Goal: Complete application form: Complete application form

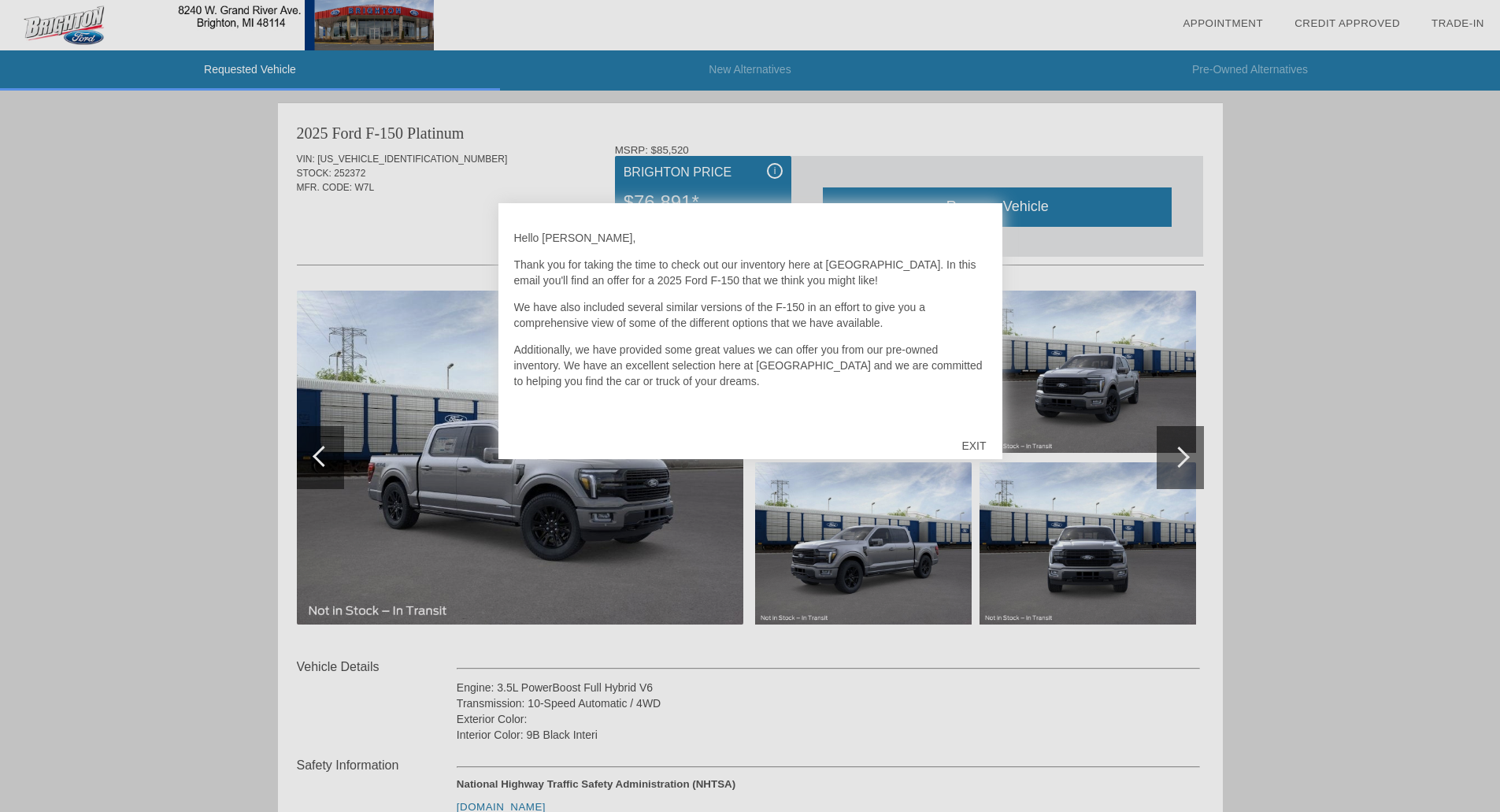
click at [561, 509] on div at bounding box center [750, 406] width 1500 height 812
click at [395, 514] on div at bounding box center [750, 406] width 1500 height 812
click at [395, 513] on div at bounding box center [750, 406] width 1500 height 812
click at [968, 440] on div "EXIT" at bounding box center [974, 445] width 56 height 47
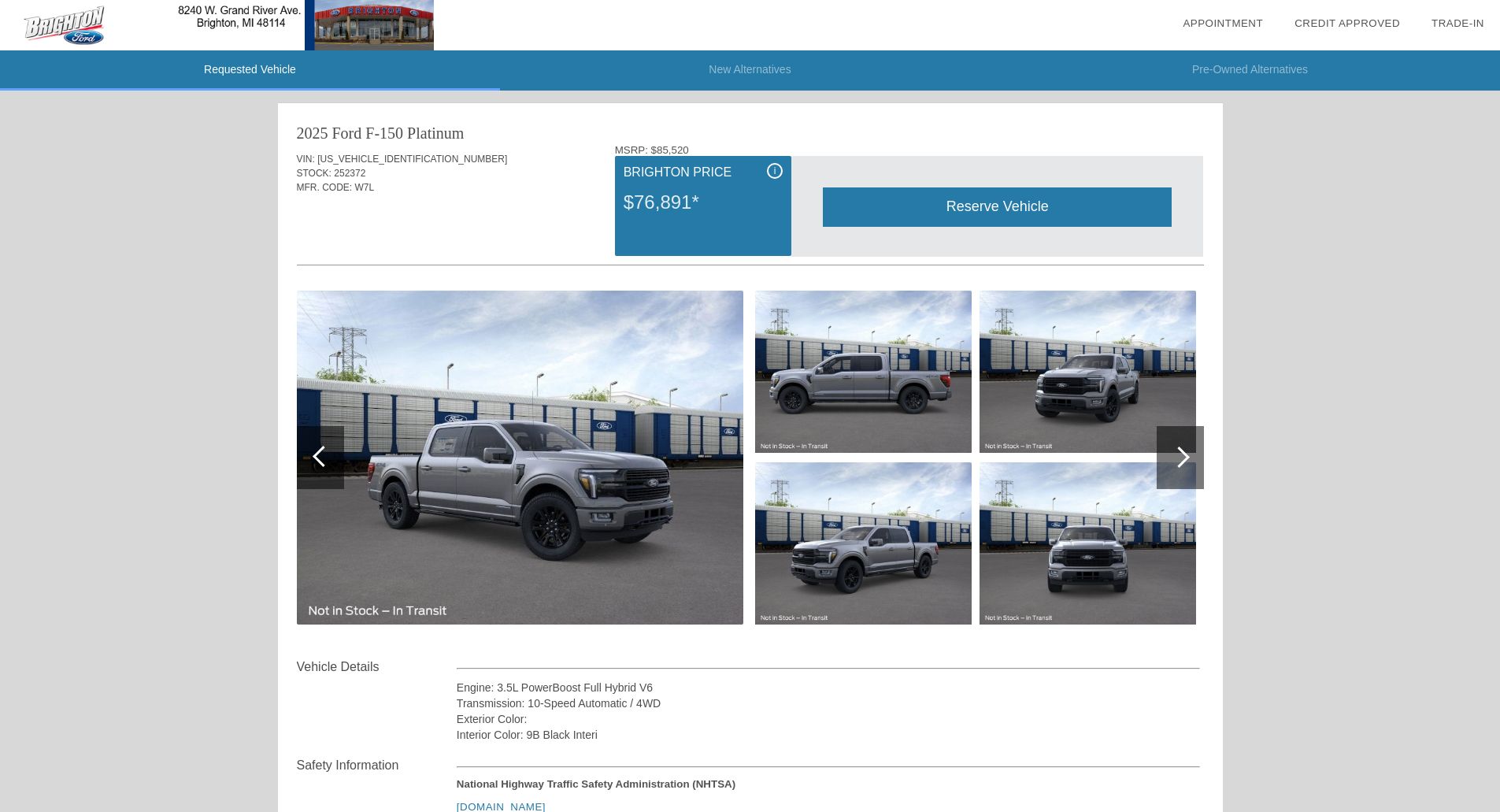
click at [573, 505] on img at bounding box center [520, 457] width 447 height 334
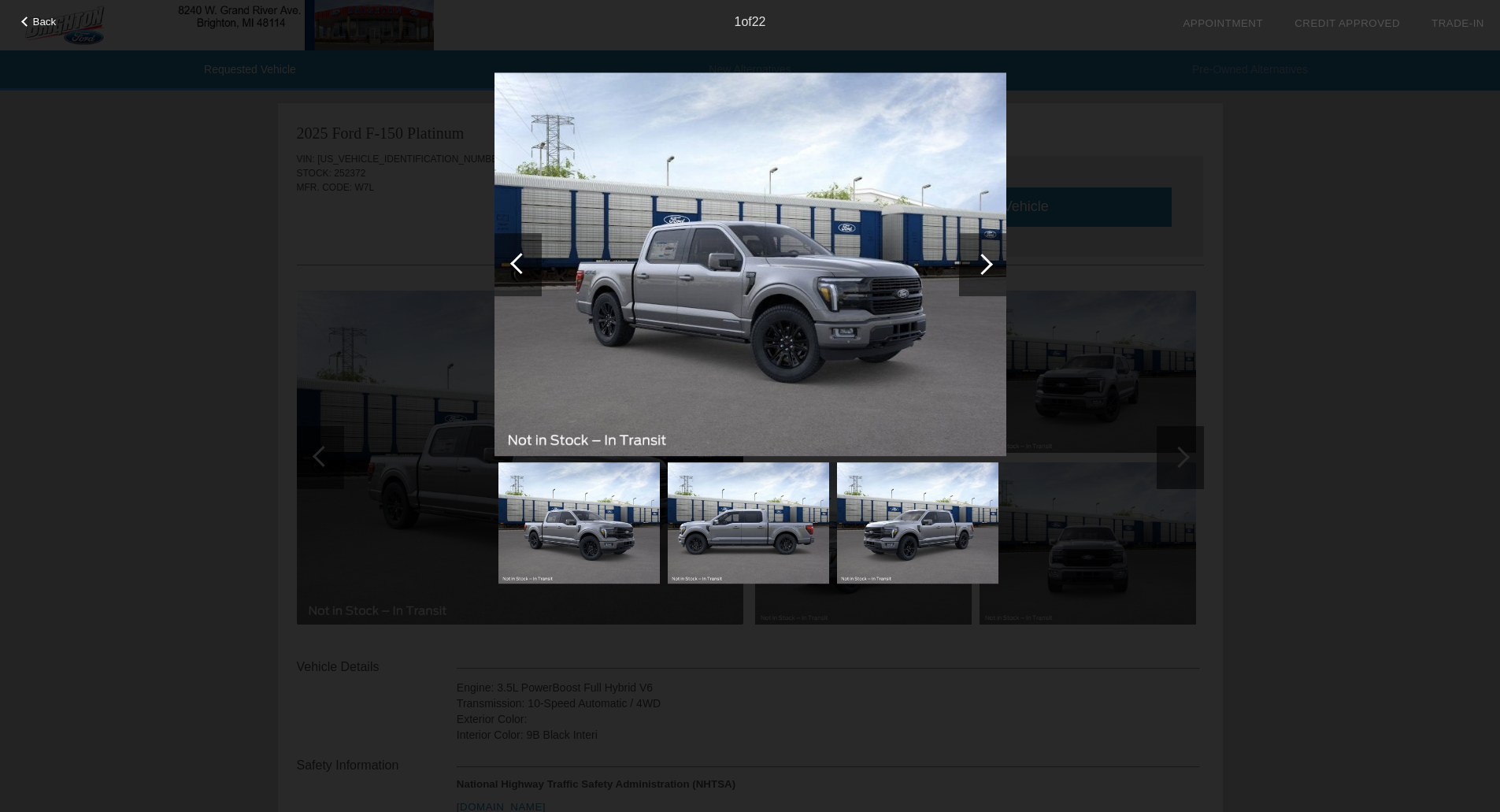
click at [977, 263] on div at bounding box center [983, 264] width 22 height 22
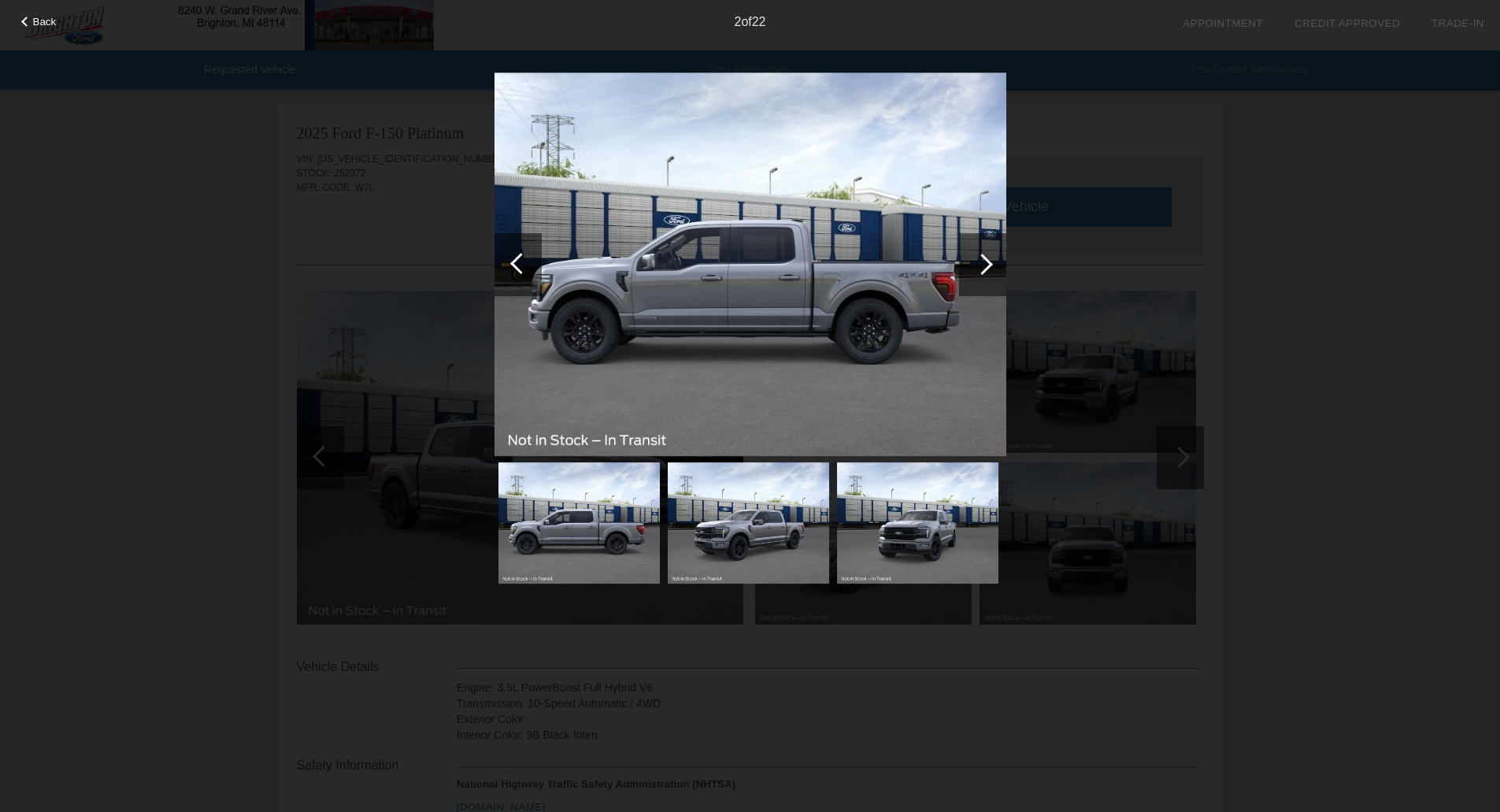
click at [977, 263] on div at bounding box center [983, 264] width 22 height 22
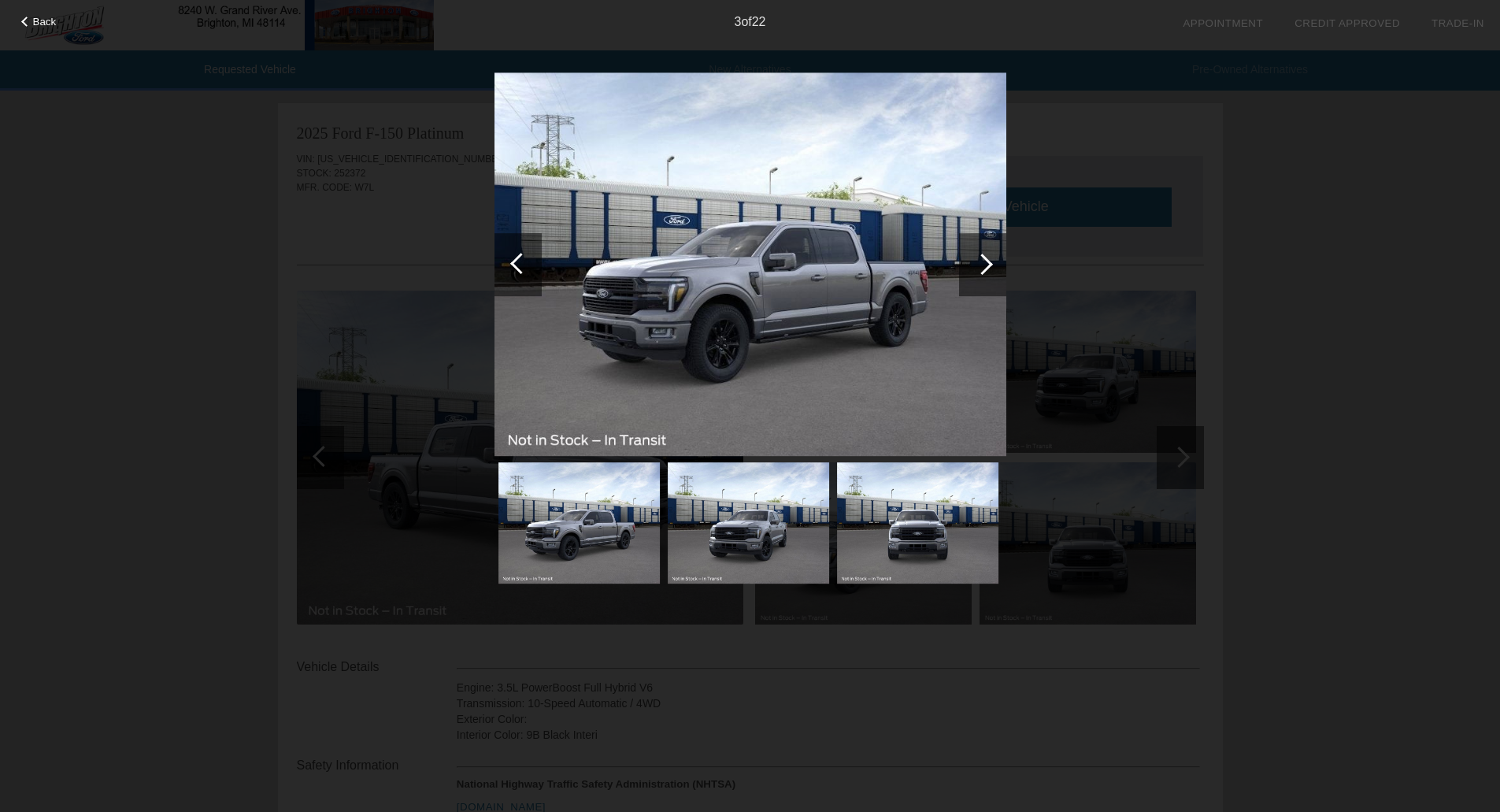
click at [977, 263] on div at bounding box center [983, 264] width 22 height 22
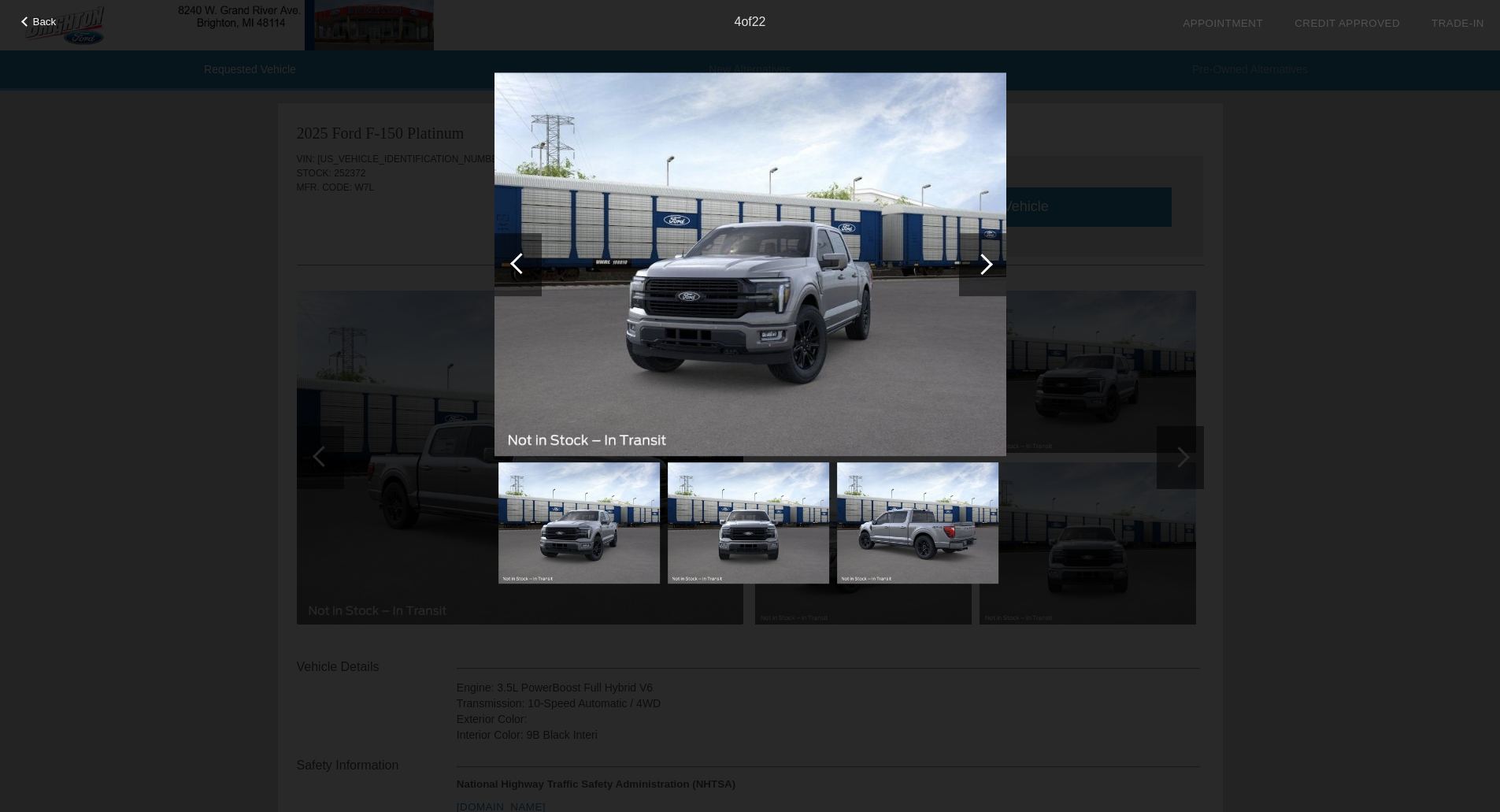
click at [977, 263] on div at bounding box center [983, 264] width 22 height 22
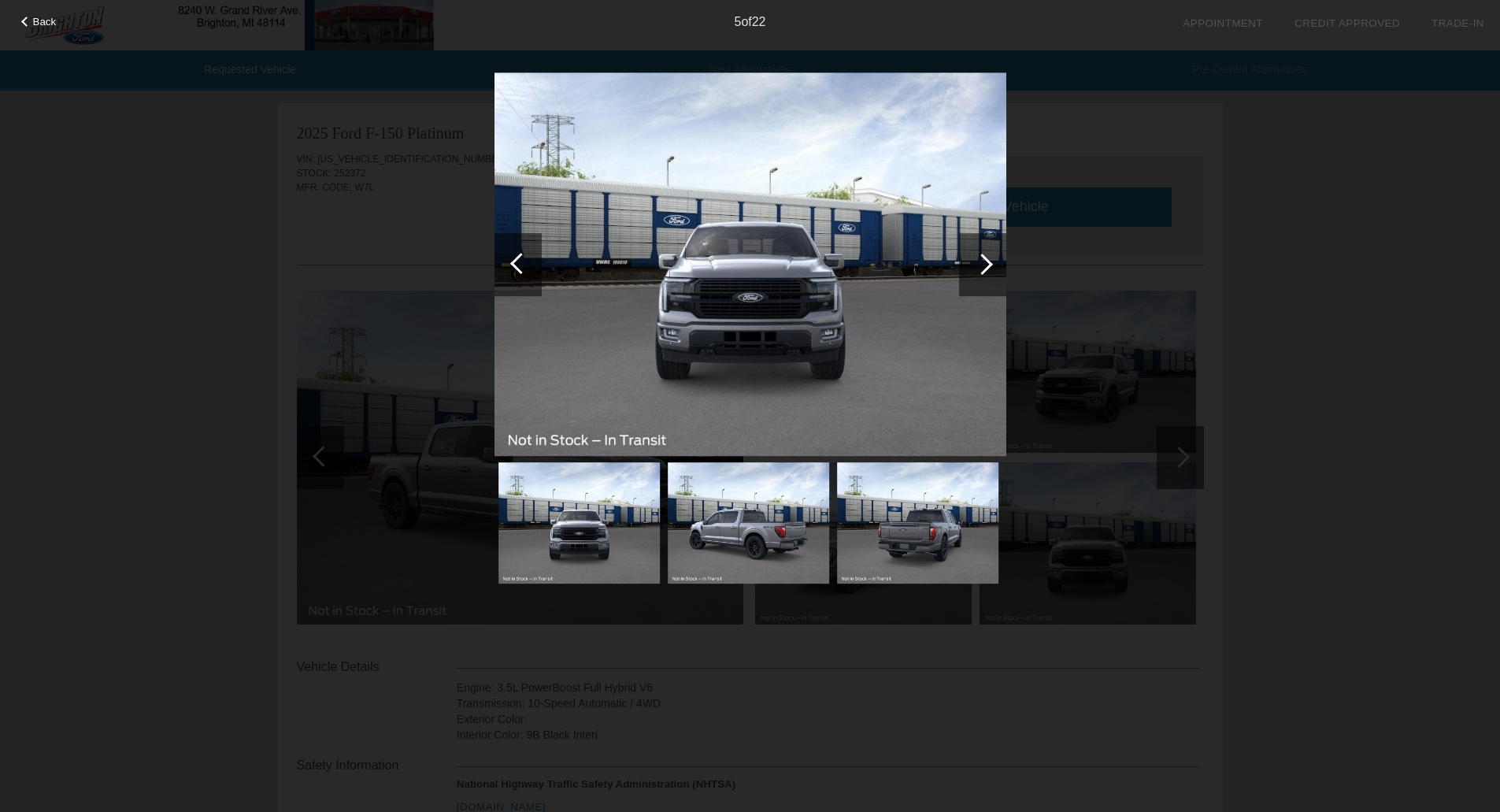
click at [977, 263] on div at bounding box center [983, 264] width 22 height 22
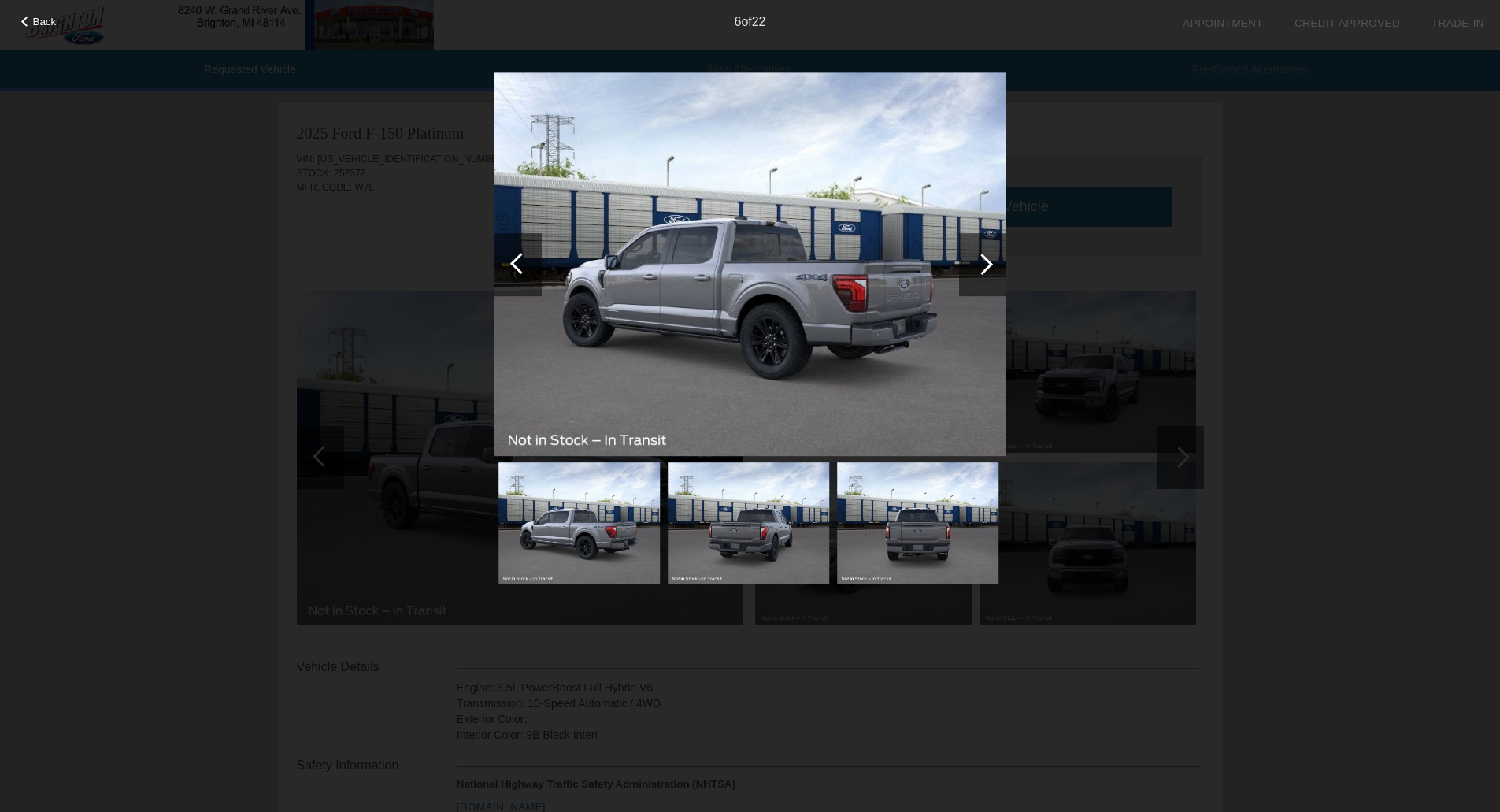
click at [977, 263] on div at bounding box center [983, 264] width 22 height 22
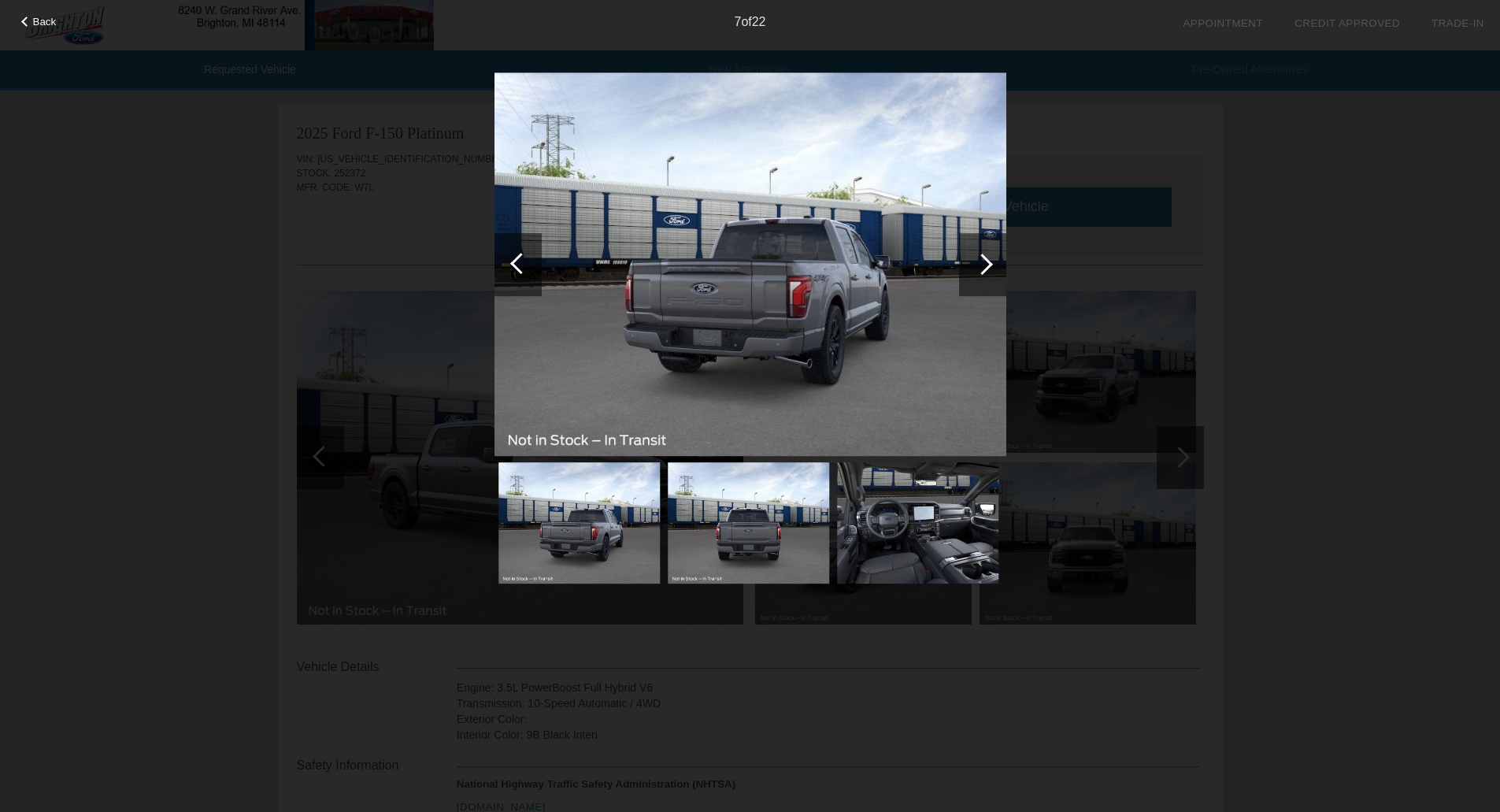
click at [977, 263] on div at bounding box center [983, 264] width 22 height 22
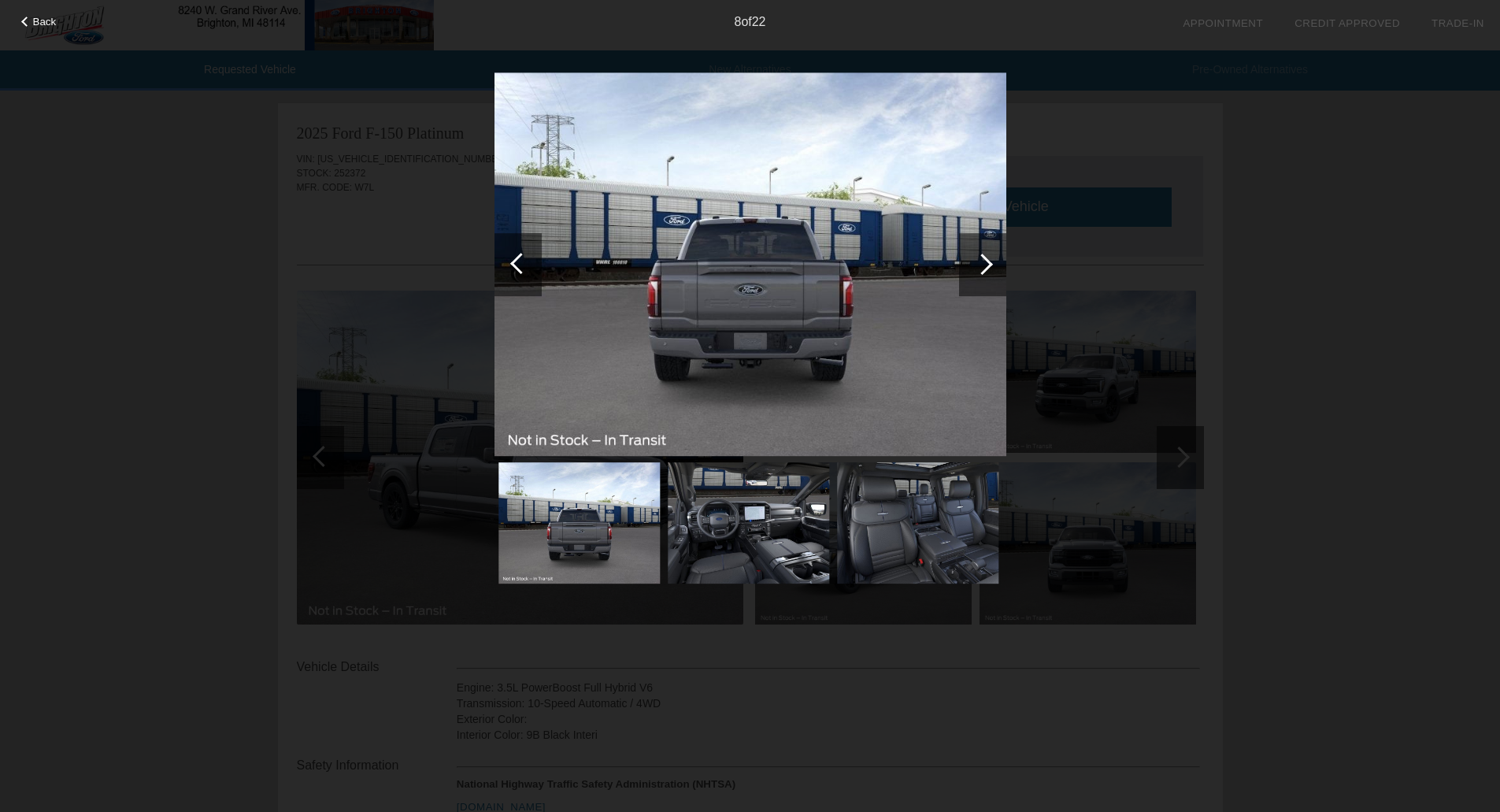
click at [977, 263] on div at bounding box center [983, 264] width 22 height 22
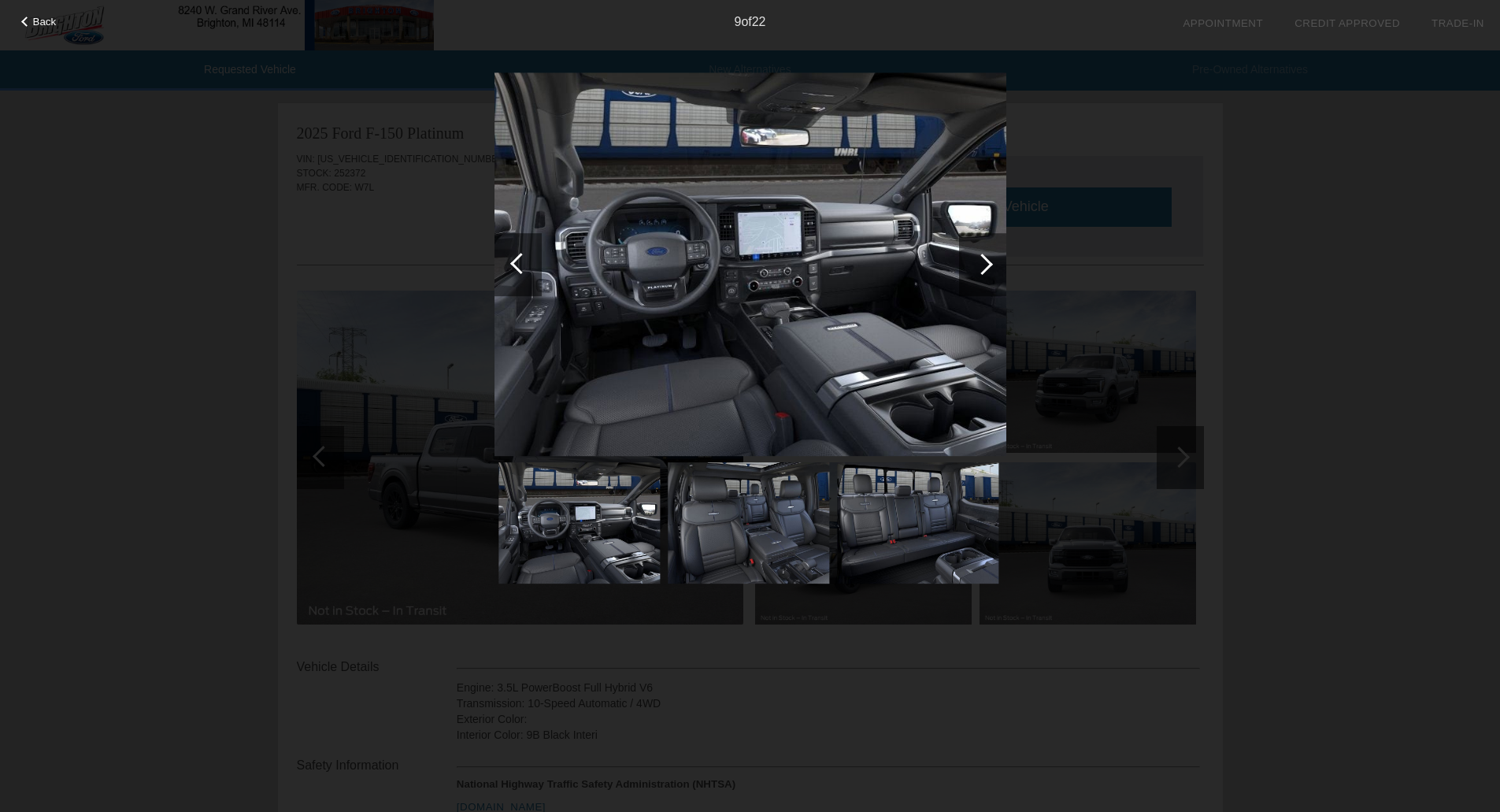
click at [977, 263] on div at bounding box center [983, 264] width 22 height 22
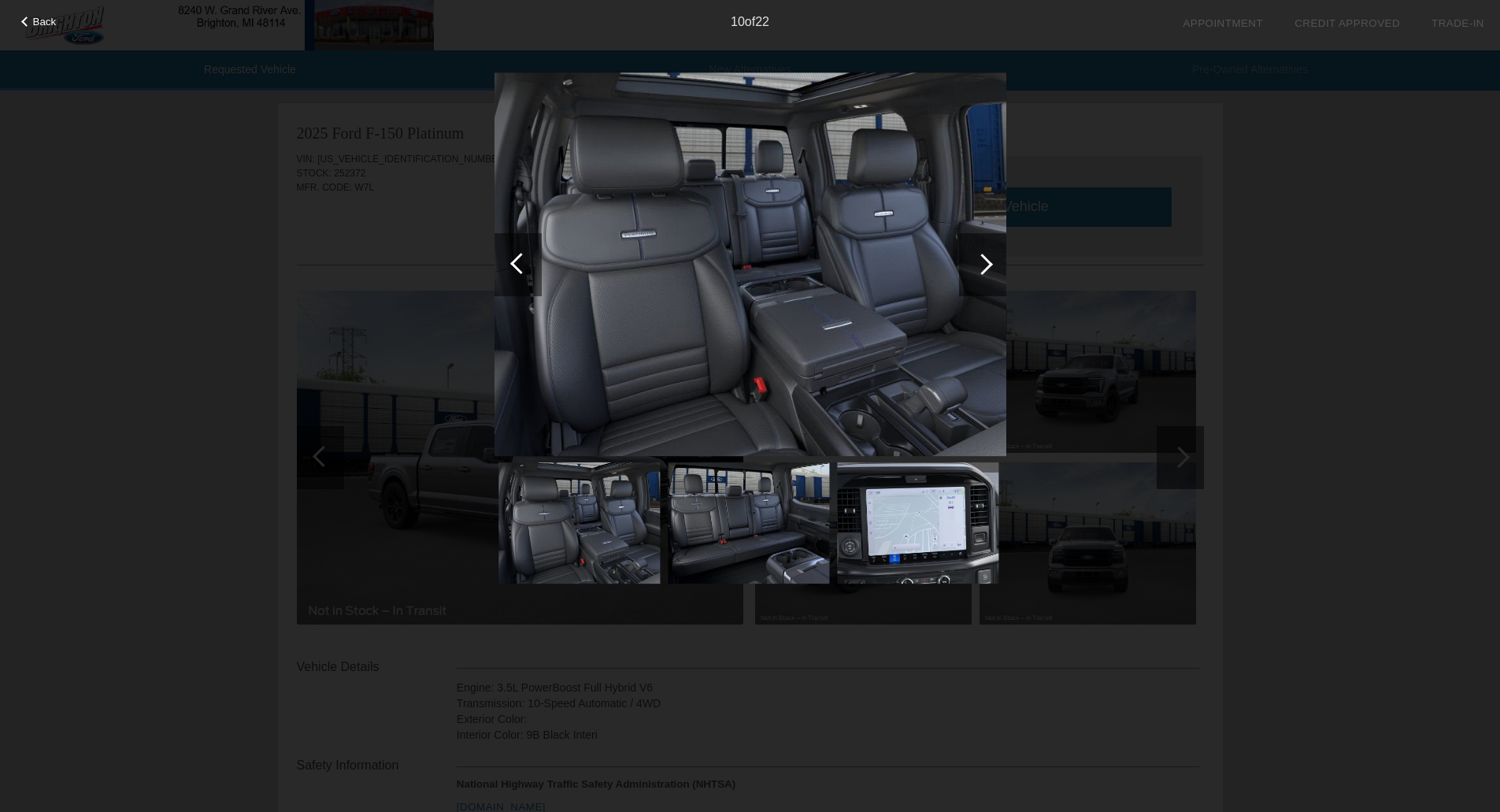
click at [977, 263] on div at bounding box center [983, 264] width 22 height 22
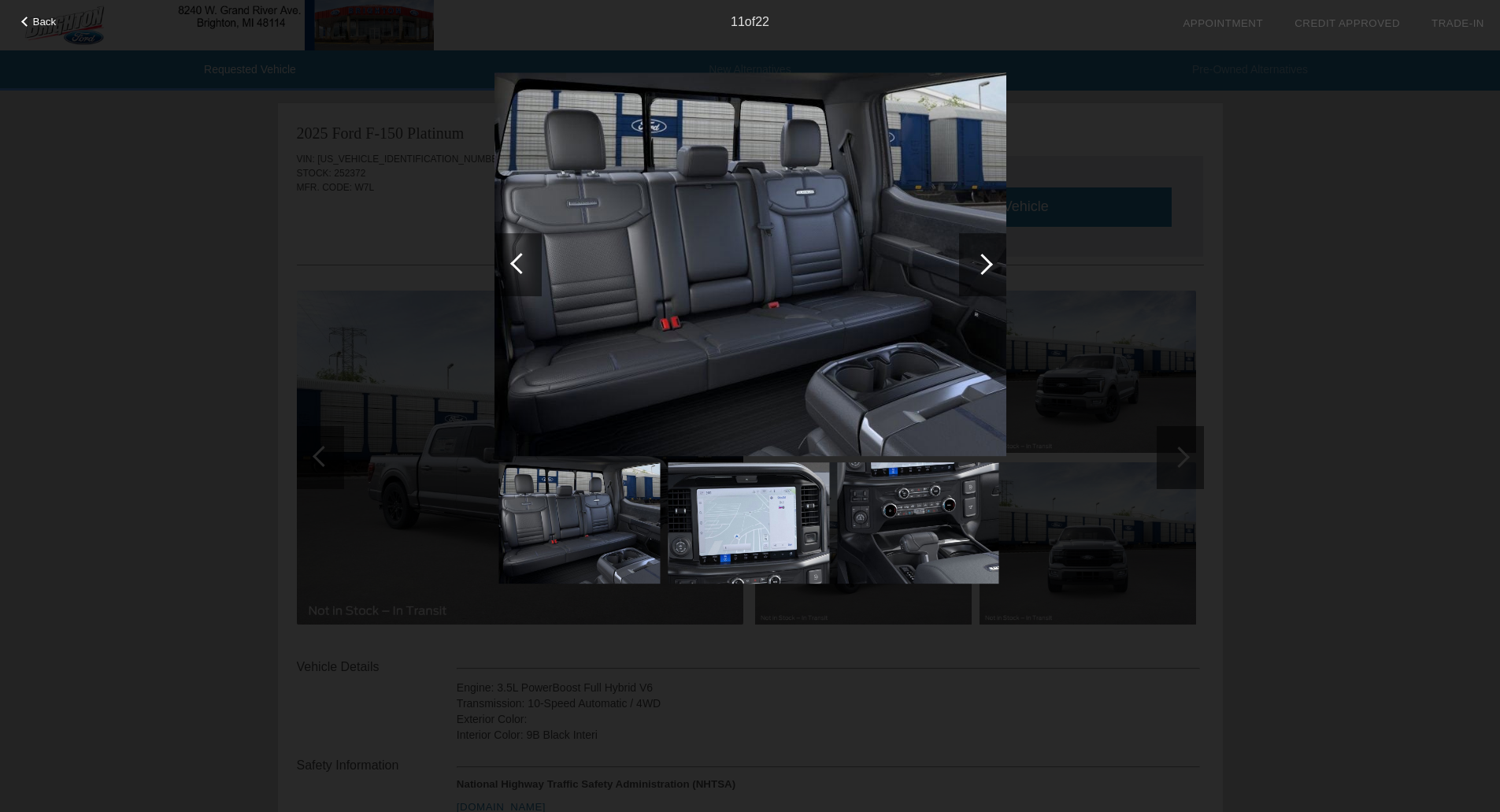
click at [977, 263] on div at bounding box center [983, 264] width 22 height 22
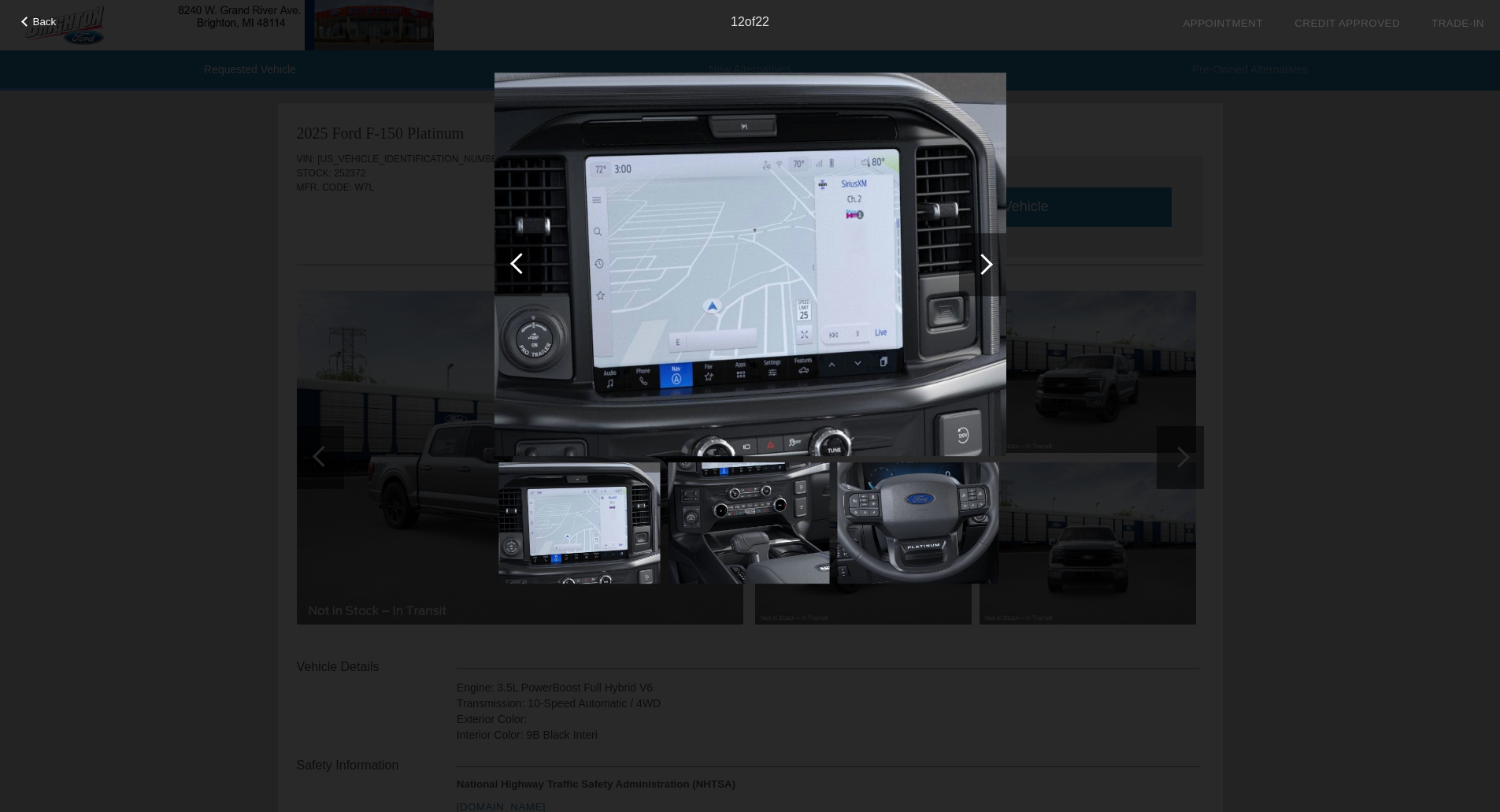
click at [977, 263] on div at bounding box center [983, 264] width 22 height 22
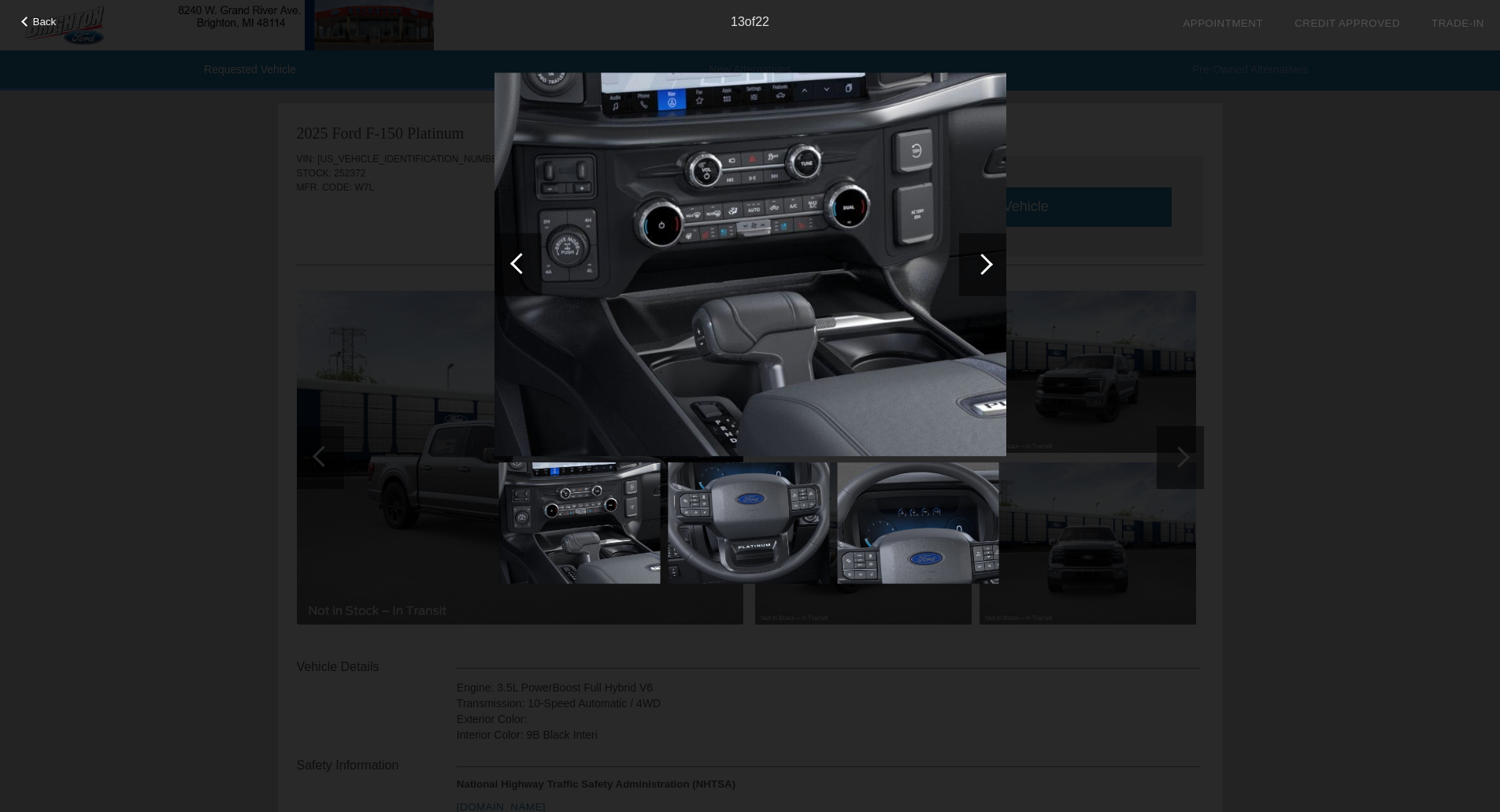
click at [977, 263] on div at bounding box center [983, 264] width 22 height 22
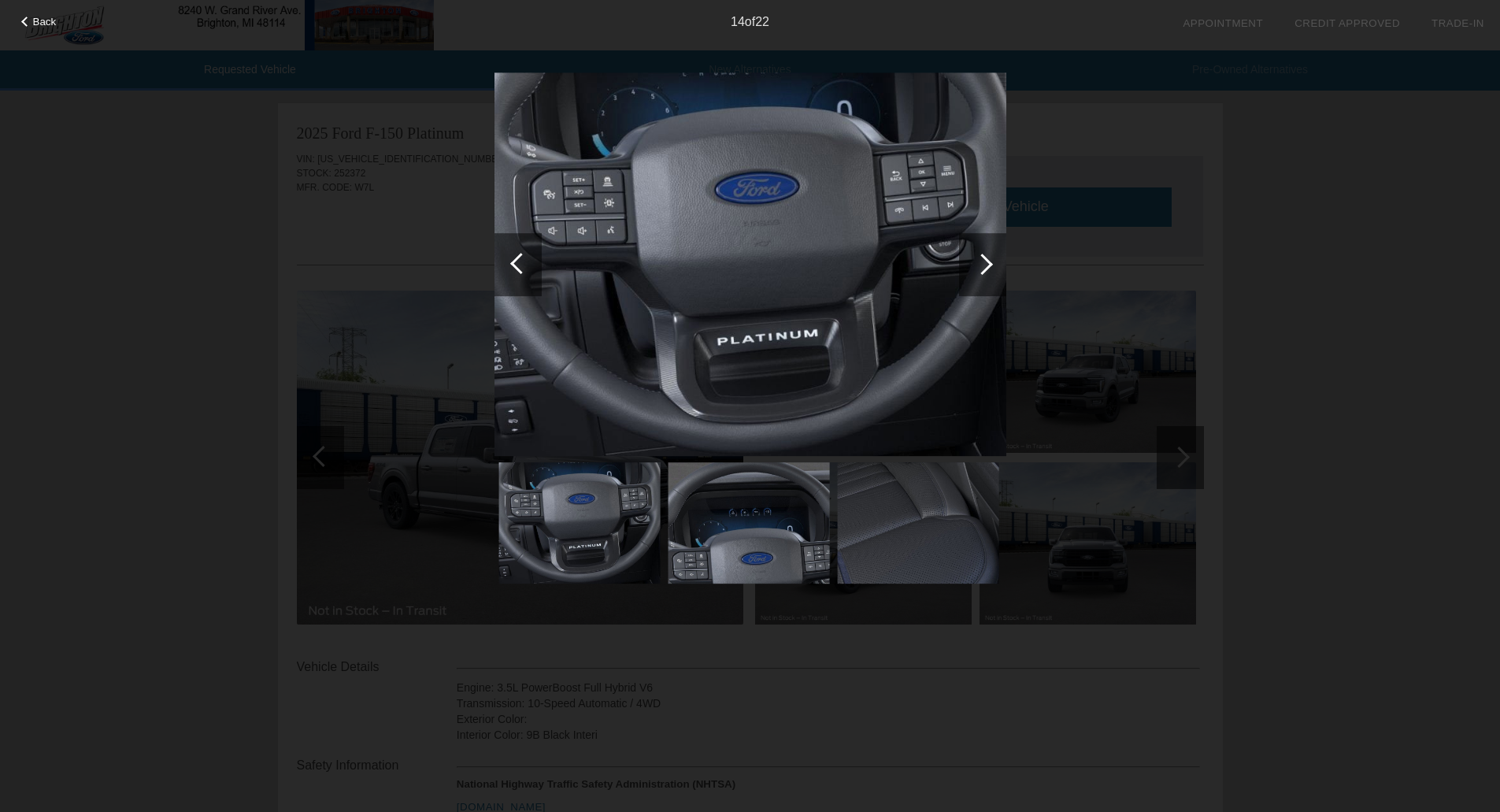
click at [977, 263] on div at bounding box center [983, 264] width 22 height 22
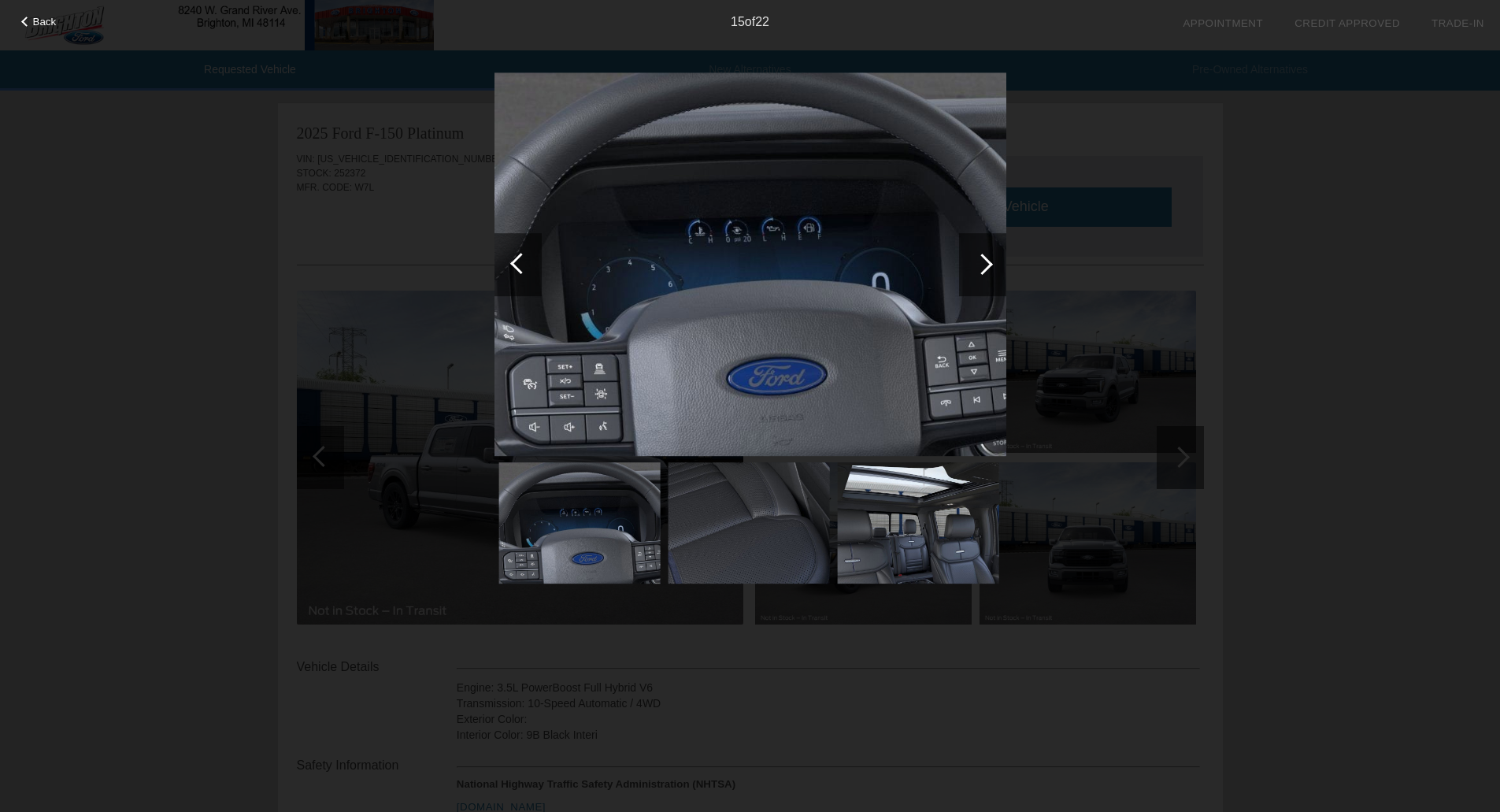
click at [977, 263] on div at bounding box center [983, 264] width 22 height 22
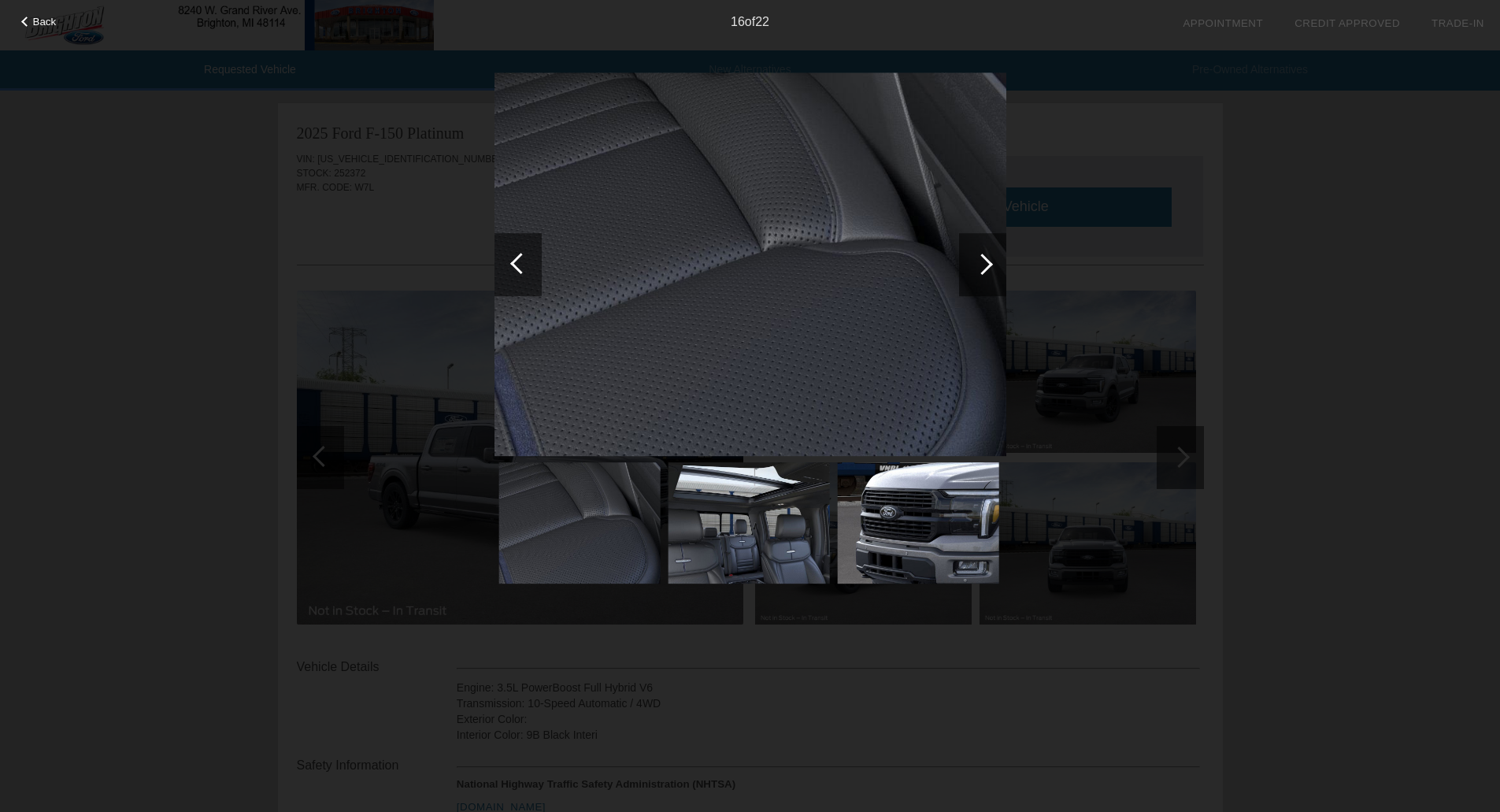
click at [977, 263] on div at bounding box center [983, 264] width 22 height 22
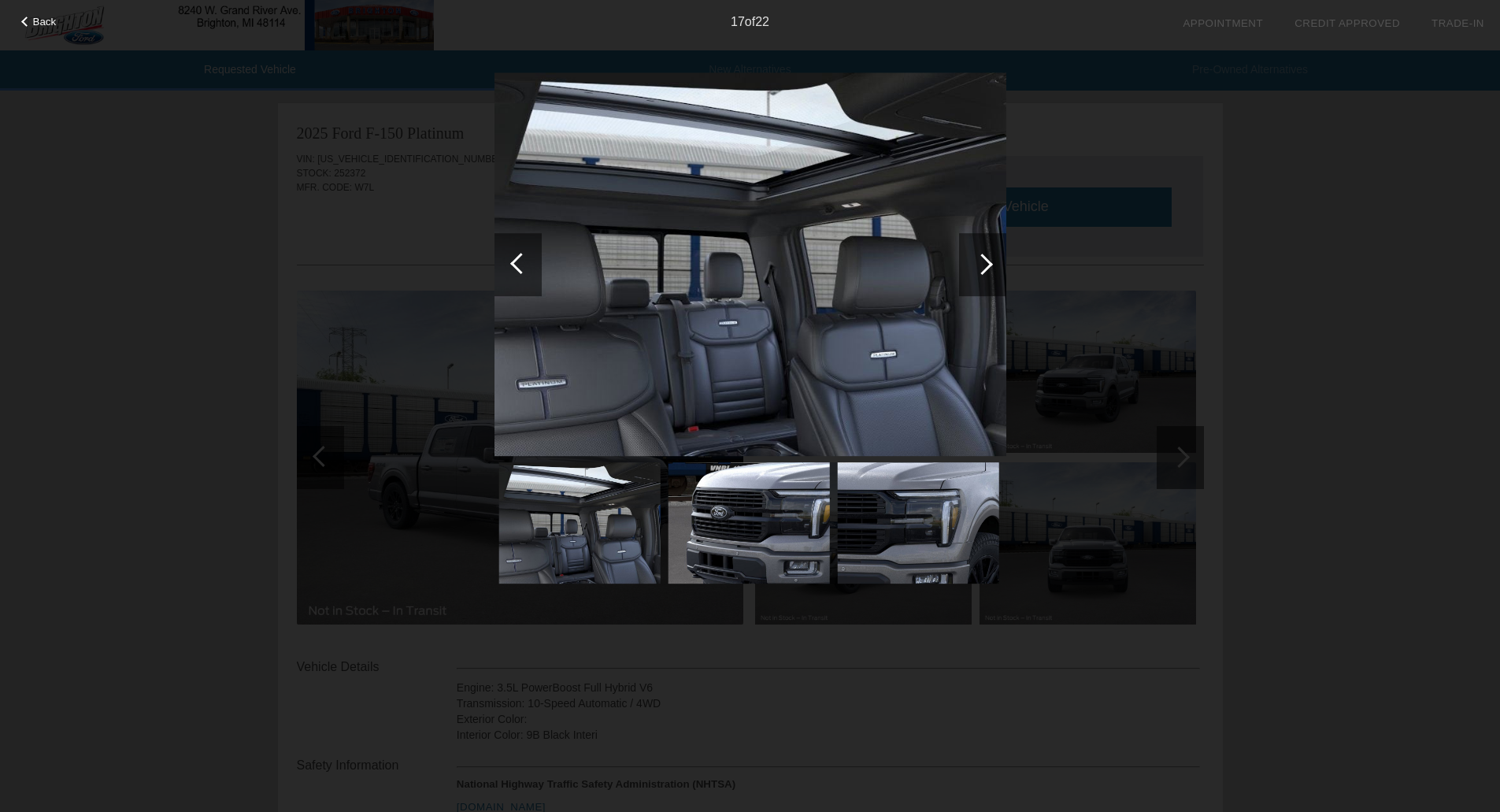
click at [977, 263] on div at bounding box center [983, 264] width 22 height 22
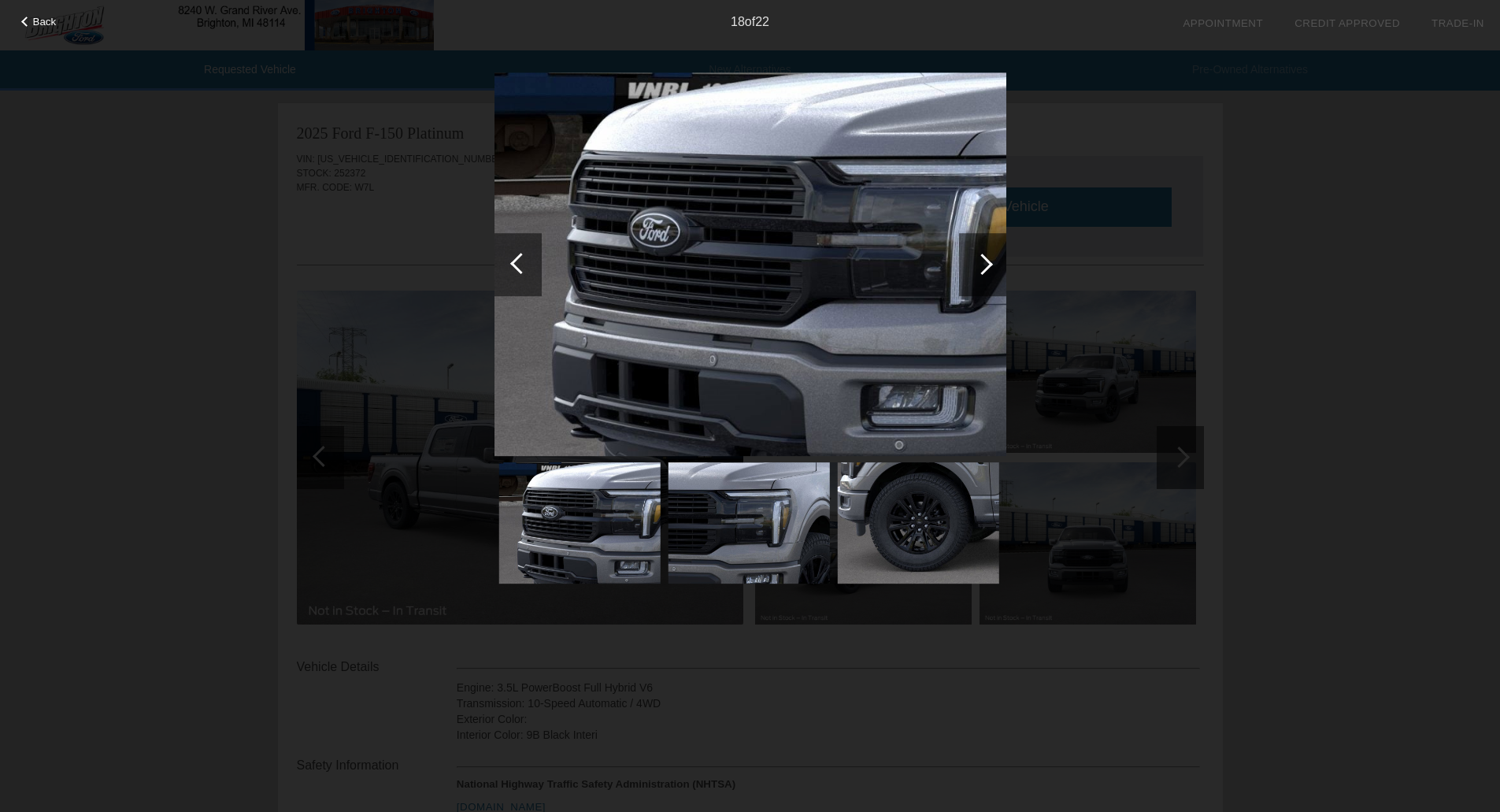
click at [981, 263] on div at bounding box center [983, 264] width 22 height 22
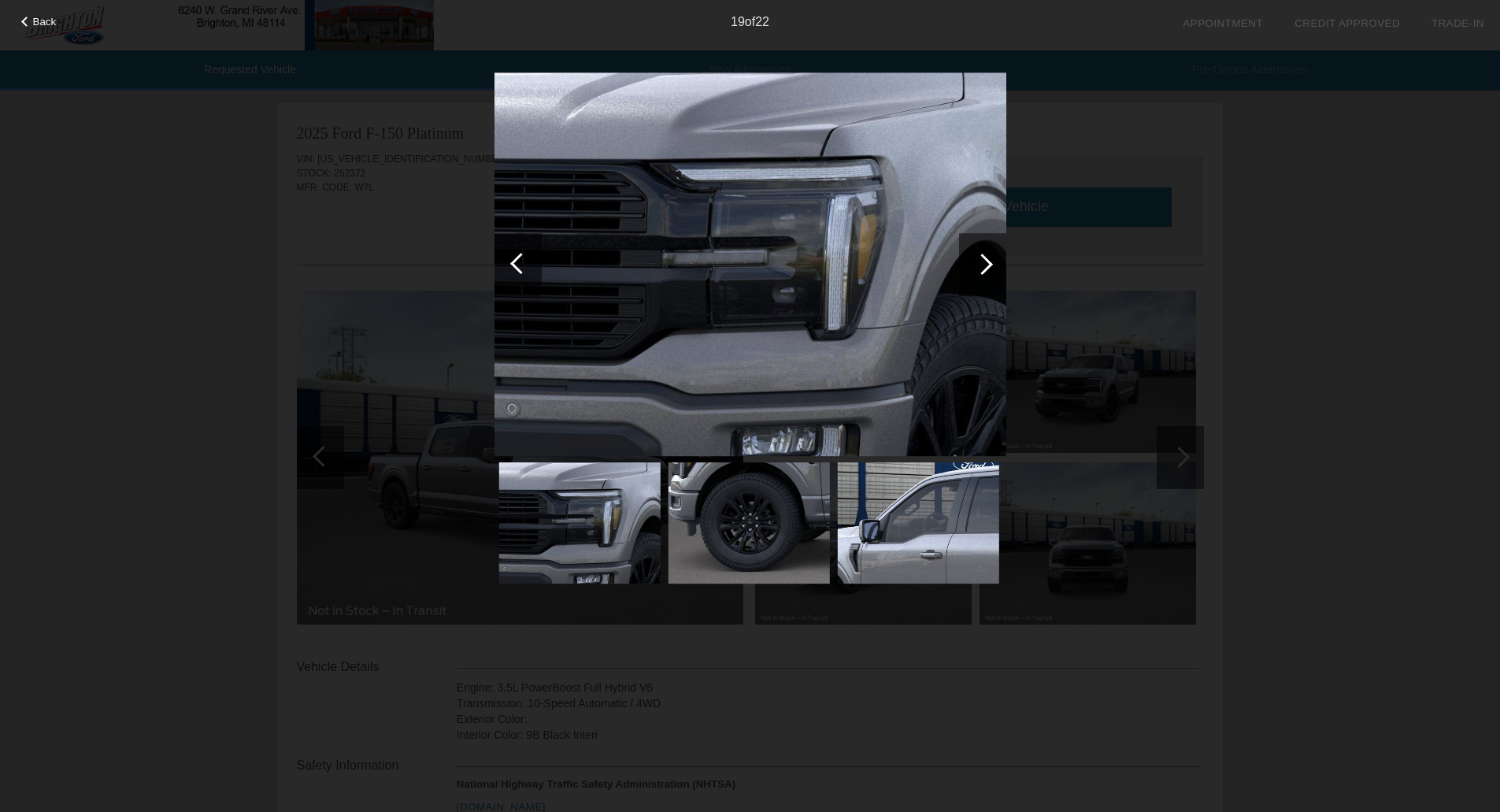
click at [981, 263] on div at bounding box center [983, 264] width 22 height 22
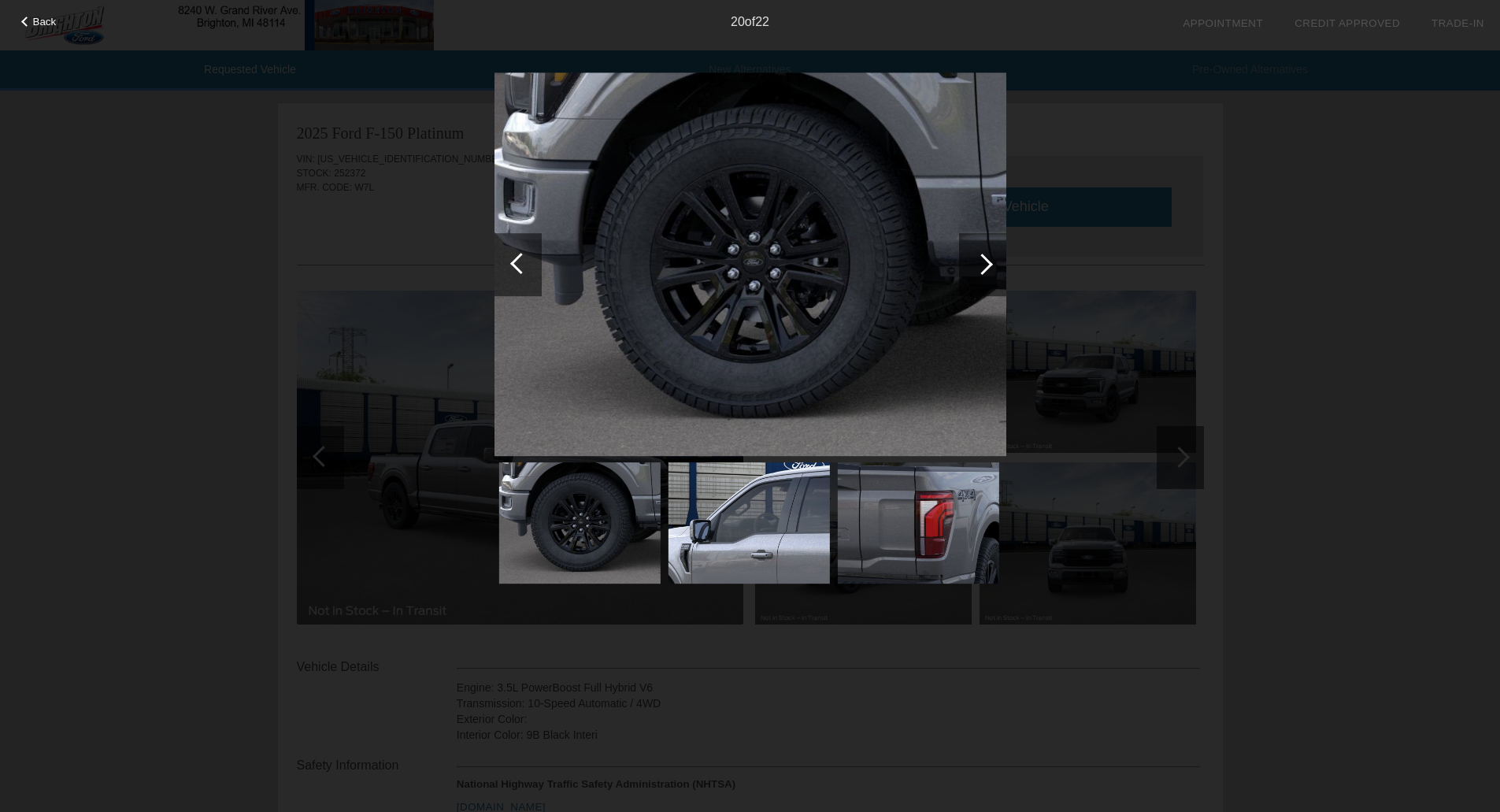
click at [981, 263] on div at bounding box center [983, 264] width 22 height 22
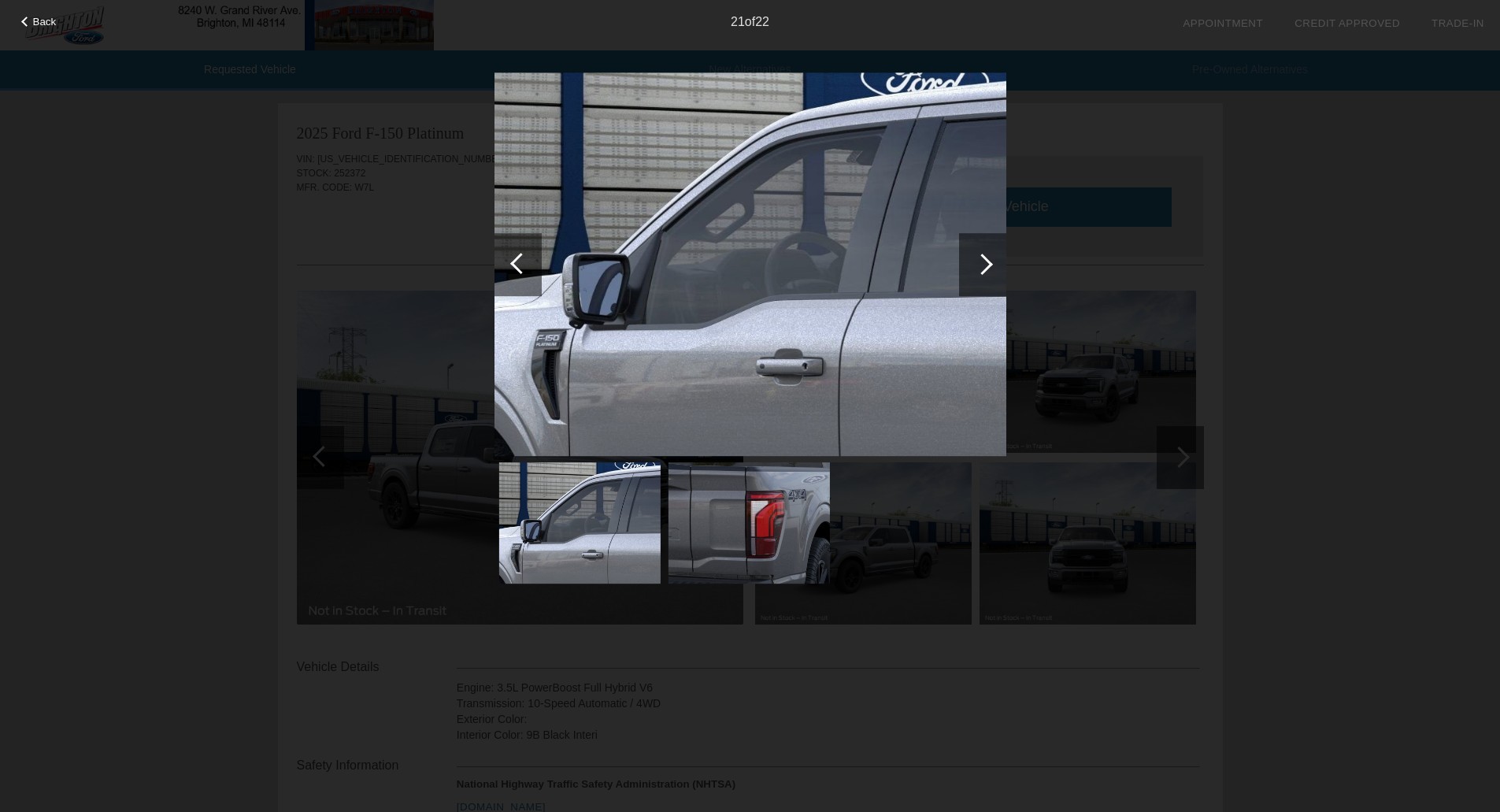
click at [981, 263] on div at bounding box center [983, 264] width 22 height 22
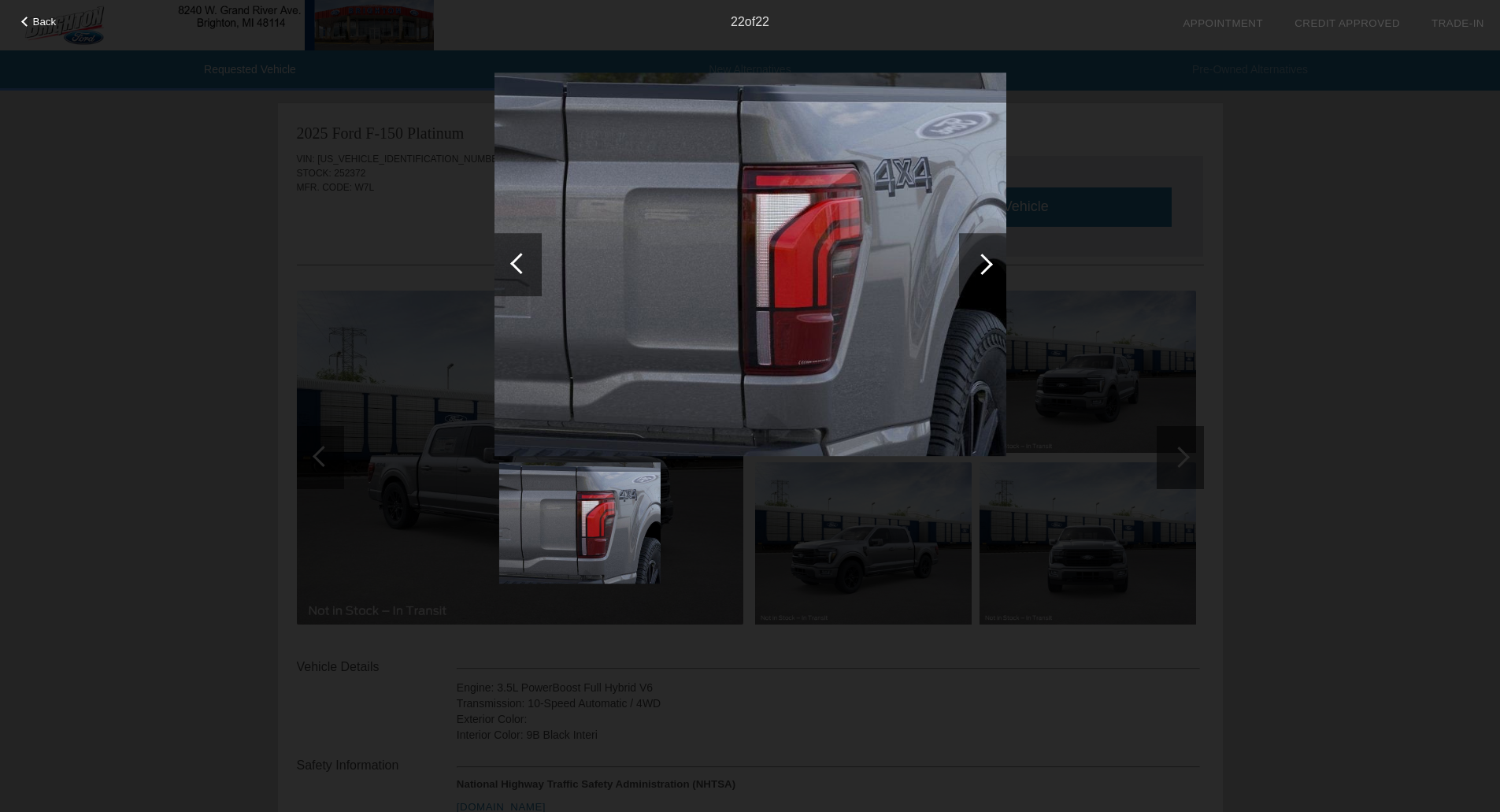
click at [981, 263] on div at bounding box center [983, 264] width 22 height 22
click at [989, 263] on div at bounding box center [983, 264] width 22 height 22
click at [37, 19] on span "Back" at bounding box center [45, 22] width 23 height 12
